Goal: Task Accomplishment & Management: Manage account settings

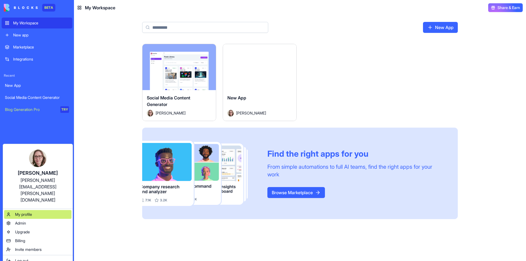
click at [16, 212] on span "My profile" at bounding box center [23, 214] width 17 height 5
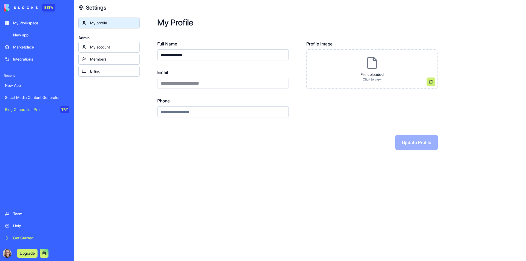
click at [94, 46] on div "My account" at bounding box center [113, 46] width 46 height 5
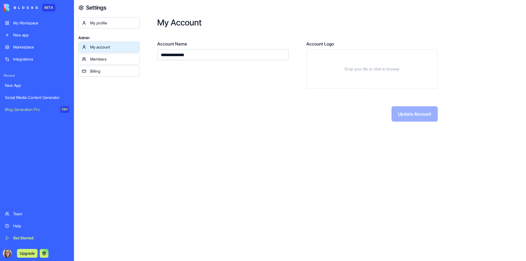
click at [95, 59] on div "Members" at bounding box center [113, 58] width 46 height 5
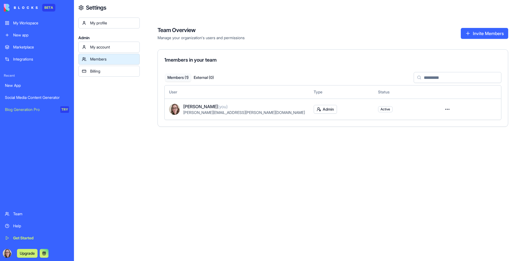
click at [98, 69] on div "Billing" at bounding box center [113, 71] width 46 height 5
click at [35, 59] on div "Integrations" at bounding box center [41, 58] width 56 height 5
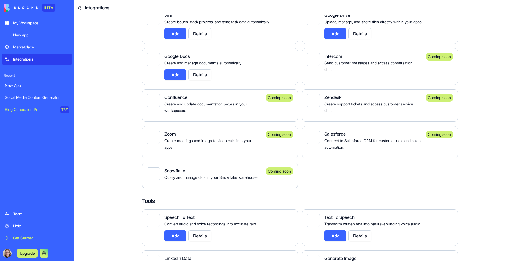
scroll to position [356, 0]
